Goal: Book appointment/travel/reservation

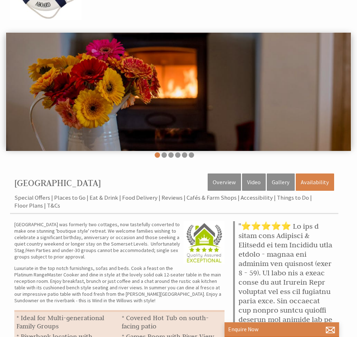
scroll to position [179, 0]
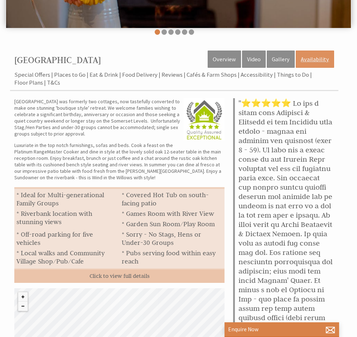
click at [316, 63] on link "Availability" at bounding box center [315, 59] width 38 height 17
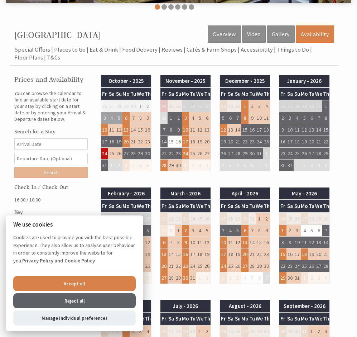
scroll to position [251, 0]
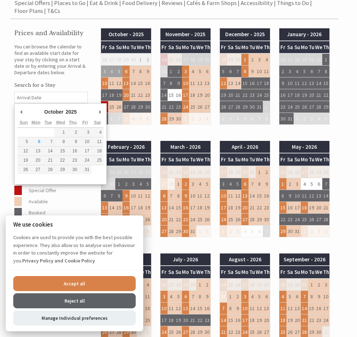
click at [46, 98] on input "Date" at bounding box center [50, 97] width 73 height 11
type input "[DATE]"
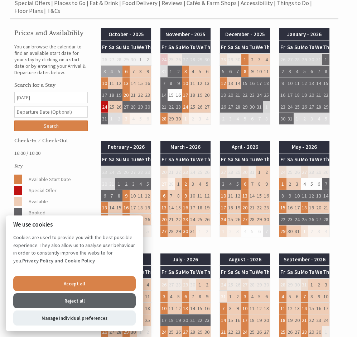
click at [58, 111] on input "text" at bounding box center [50, 111] width 73 height 11
click at [47, 111] on input "[DATE]" at bounding box center [50, 111] width 73 height 11
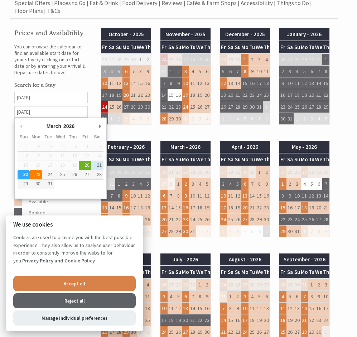
type input "[DATE]"
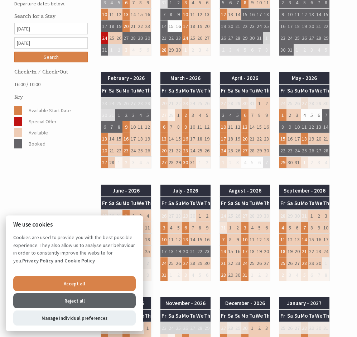
scroll to position [322, 0]
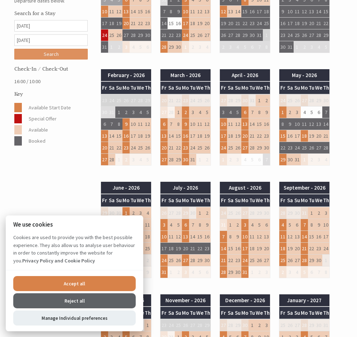
click at [65, 53] on input "Search" at bounding box center [50, 54] width 73 height 11
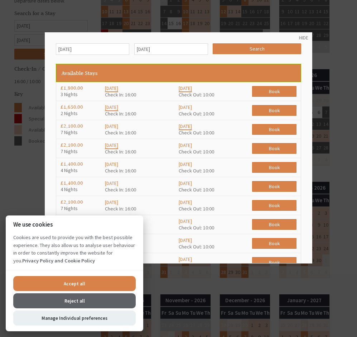
click at [78, 300] on button "Reject all" at bounding box center [74, 300] width 123 height 15
